Goal: Download file/media

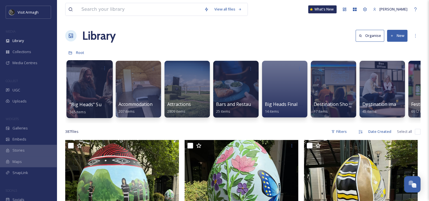
click at [100, 88] on div at bounding box center [89, 89] width 46 height 58
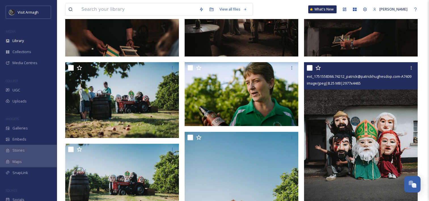
scroll to position [157, 0]
click at [411, 66] on icon at bounding box center [411, 67] width 1 height 3
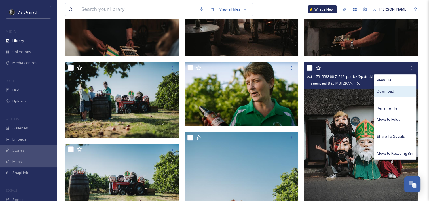
click at [396, 93] on div "Download" at bounding box center [395, 91] width 42 height 11
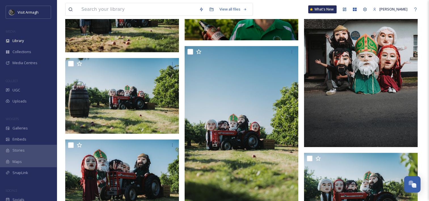
scroll to position [243, 0]
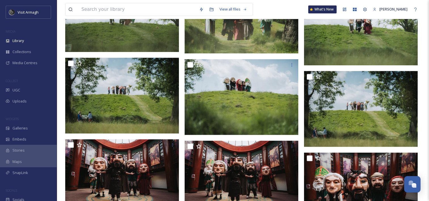
scroll to position [782, 0]
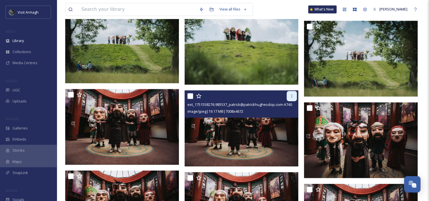
click at [294, 96] on icon at bounding box center [292, 96] width 5 height 5
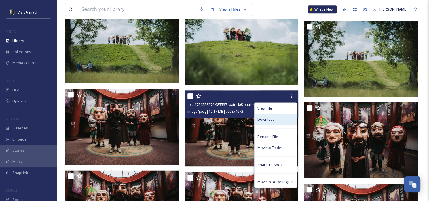
click at [288, 117] on div "Download" at bounding box center [276, 119] width 42 height 11
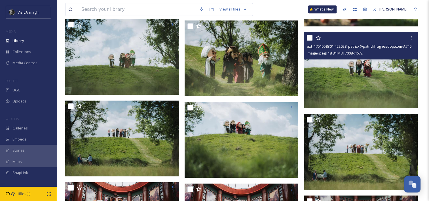
scroll to position [699, 0]
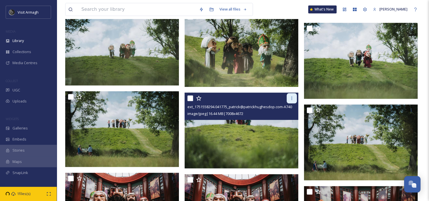
click at [293, 98] on icon at bounding box center [292, 98] width 5 height 5
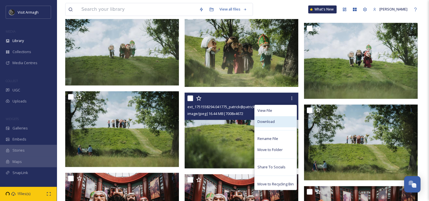
click at [286, 123] on div "Download" at bounding box center [276, 121] width 42 height 11
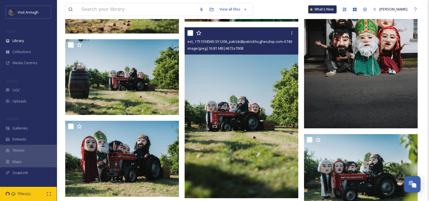
scroll to position [234, 0]
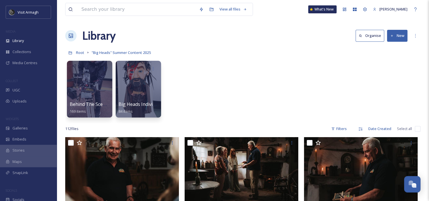
scroll to position [51, 0]
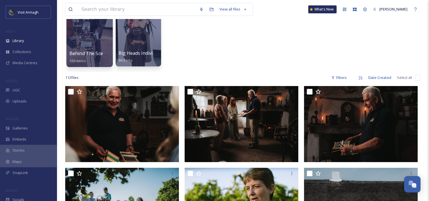
click at [85, 49] on div at bounding box center [89, 38] width 46 height 58
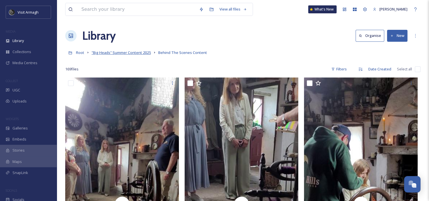
click at [120, 52] on span ""Big Heads" Summer Content 2025" at bounding box center [121, 52] width 59 height 5
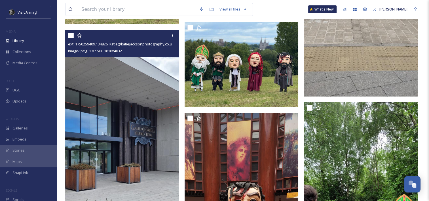
scroll to position [2025, 0]
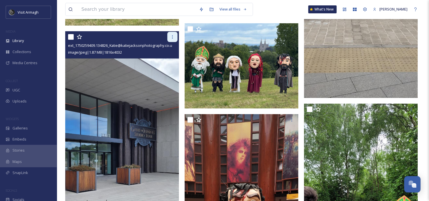
click at [172, 32] on div at bounding box center [172, 37] width 10 height 10
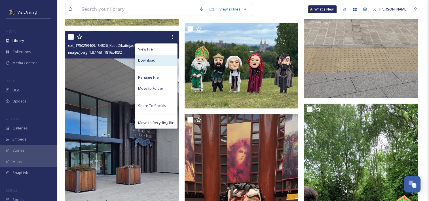
click at [165, 62] on div "Download" at bounding box center [156, 60] width 42 height 11
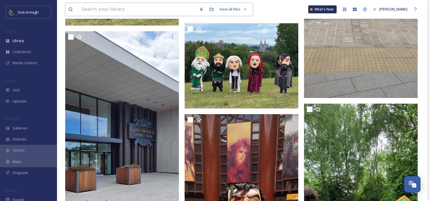
click at [166, 12] on input at bounding box center [138, 9] width 118 height 12
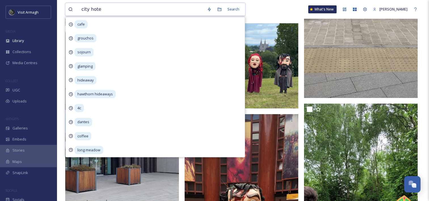
type input "city hotel"
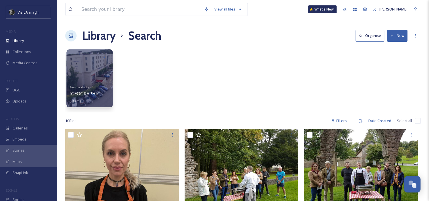
click at [97, 62] on div at bounding box center [90, 57] width 41 height 11
click at [99, 87] on div "Accommodation [GEOGRAPHIC_DATA] 6 items" at bounding box center [90, 93] width 41 height 21
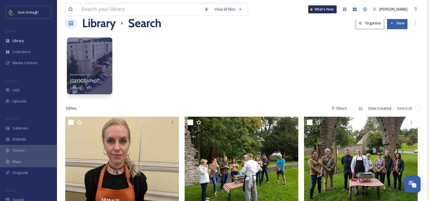
scroll to position [12, 0]
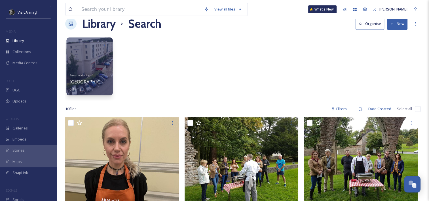
click at [97, 76] on div "Accommodation [GEOGRAPHIC_DATA] 6 items" at bounding box center [90, 81] width 41 height 21
click at [81, 73] on link "Accommodation [GEOGRAPHIC_DATA] 6 items" at bounding box center [93, 82] width 47 height 20
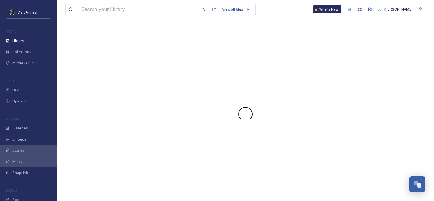
click at [81, 73] on div at bounding box center [245, 114] width 360 height 174
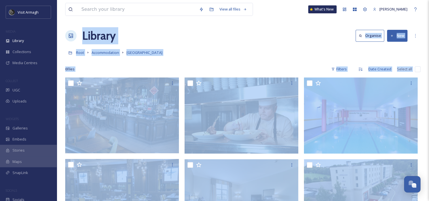
click at [225, 51] on div "Root Accommodation [GEOGRAPHIC_DATA]" at bounding box center [243, 52] width 356 height 11
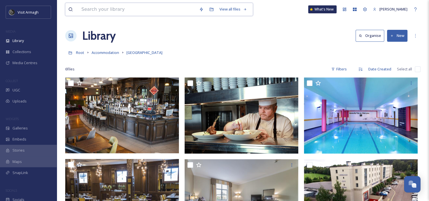
click at [153, 13] on input at bounding box center [138, 9] width 118 height 12
click at [292, 43] on div "Library Organise New" at bounding box center [243, 35] width 356 height 17
click at [125, 9] on input at bounding box center [138, 9] width 118 height 12
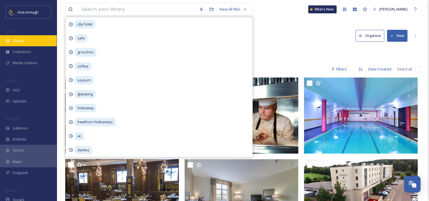
click at [31, 40] on div "Library" at bounding box center [28, 40] width 57 height 11
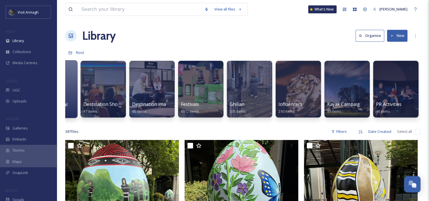
scroll to position [0, 233]
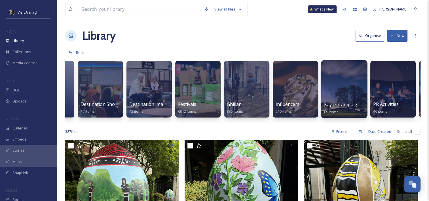
click at [349, 90] on div at bounding box center [344, 89] width 46 height 58
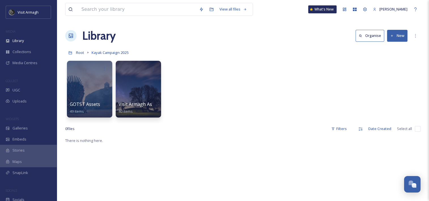
scroll to position [47, 0]
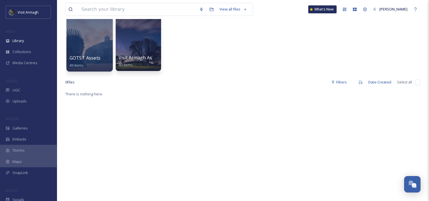
click at [91, 65] on div "GOTST Assets 49 items" at bounding box center [90, 61] width 41 height 14
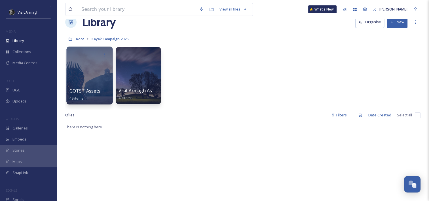
scroll to position [12, 0]
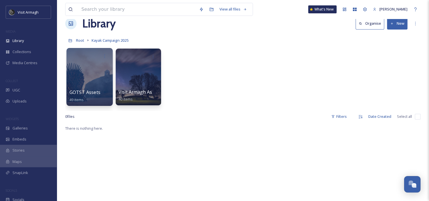
click at [96, 75] on div at bounding box center [89, 77] width 46 height 58
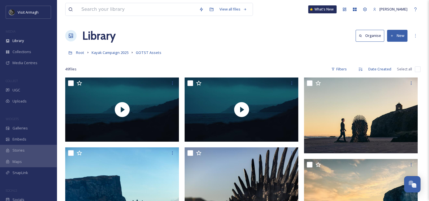
click at [116, 56] on div "Root Kayak Campaign 2025 GOTST Assets" at bounding box center [243, 52] width 356 height 11
click at [114, 54] on span "Kayak Campaign 2025" at bounding box center [110, 52] width 37 height 5
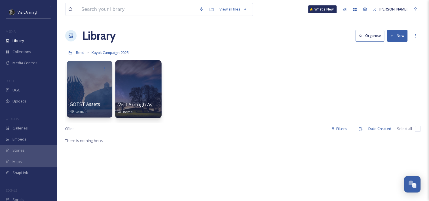
click at [146, 93] on div at bounding box center [138, 89] width 46 height 58
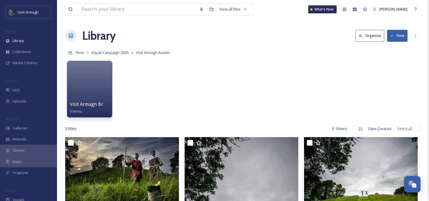
click at [102, 36] on h1 "Library" at bounding box center [98, 35] width 33 height 17
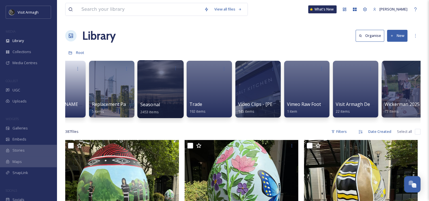
scroll to position [0, 670]
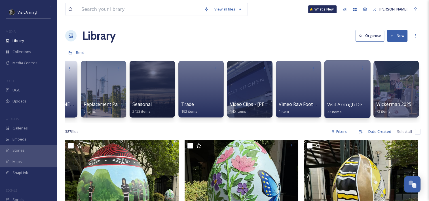
click at [358, 98] on div at bounding box center [347, 89] width 46 height 58
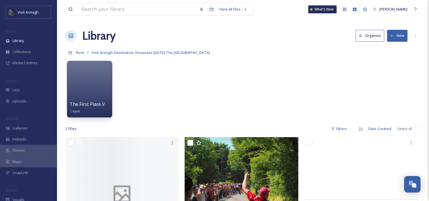
click at [102, 32] on h1 "Library" at bounding box center [98, 35] width 33 height 17
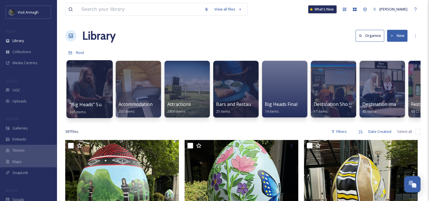
click at [91, 106] on span ""Big Heads" Summer Content 2025" at bounding box center [107, 104] width 75 height 6
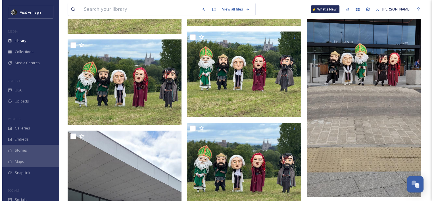
scroll to position [1925, 0]
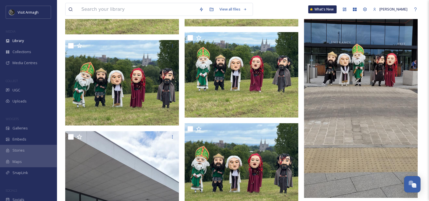
click at [353, 116] on img at bounding box center [361, 71] width 114 height 253
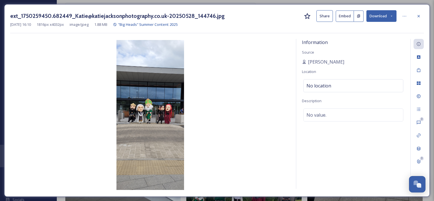
click at [381, 18] on button "Download" at bounding box center [381, 16] width 30 height 12
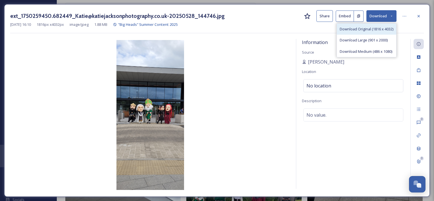
click at [375, 31] on span "Download Original (1816 x 4032)" at bounding box center [366, 28] width 54 height 5
